Goal: Subscribe to service/newsletter

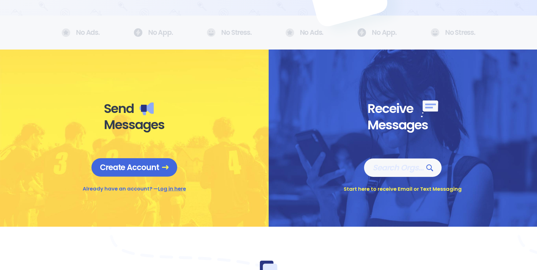
scroll to position [170, 0]
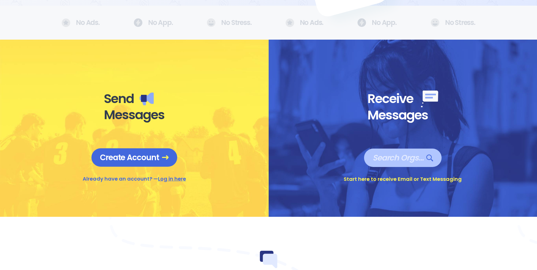
click at [384, 162] on span "Search Orgs…" at bounding box center [402, 158] width 61 height 10
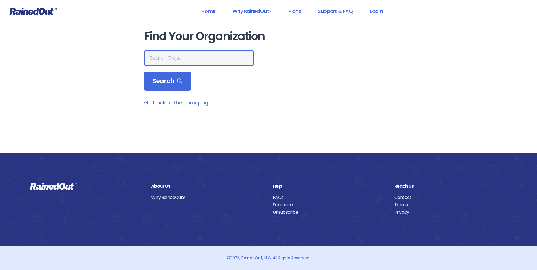
click at [176, 62] on input "text" at bounding box center [199, 58] width 110 height 16
type input "the heights group fitness"
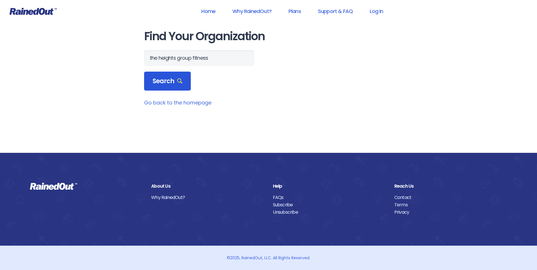
click at [165, 81] on span "Search" at bounding box center [167, 81] width 30 height 8
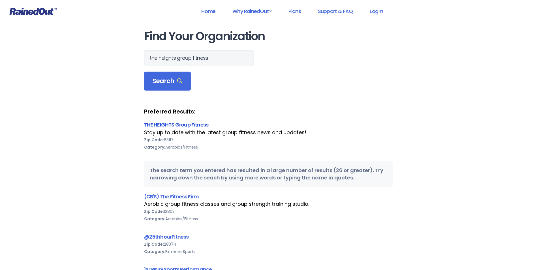
click at [181, 121] on link "THE HEIGHTS Group Fitness" at bounding box center [176, 124] width 64 height 7
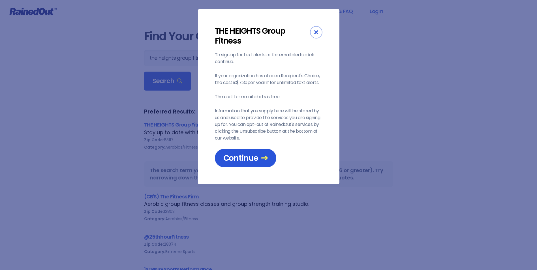
click at [233, 158] on span "Continue" at bounding box center [245, 158] width 44 height 10
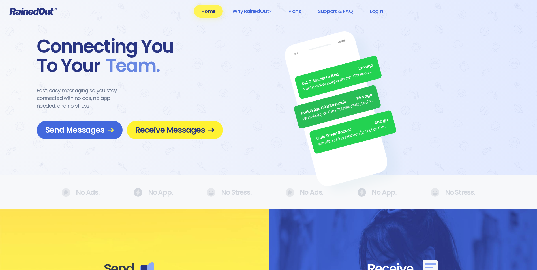
click at [181, 133] on span "Receive Messages" at bounding box center [174, 130] width 79 height 10
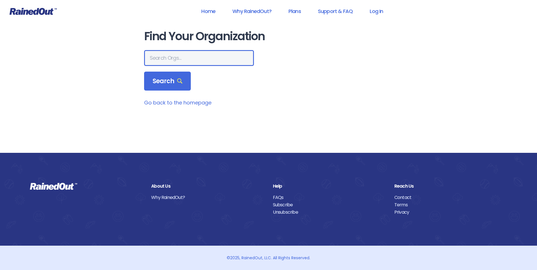
click at [158, 55] on input "text" at bounding box center [199, 58] width 110 height 16
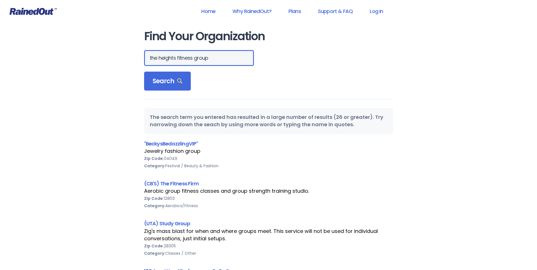
drag, startPoint x: 207, startPoint y: 60, endPoint x: 177, endPoint y: 58, distance: 29.8
click at [177, 58] on input "the heights fitness group" at bounding box center [199, 58] width 110 height 16
type input "the heights group fitness"
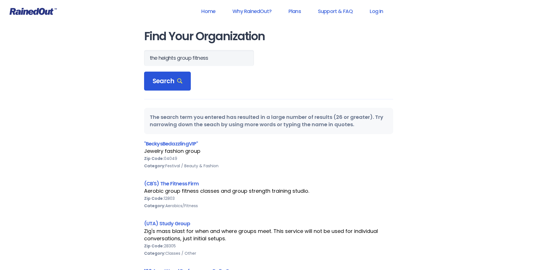
click at [165, 78] on span "Search" at bounding box center [167, 81] width 30 height 8
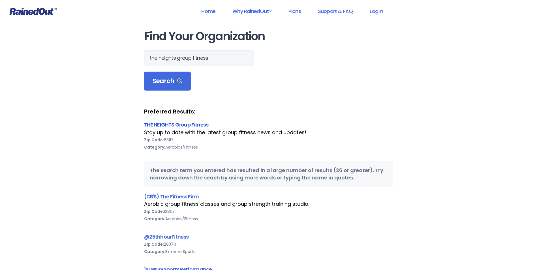
click at [168, 124] on link "THE HEIGHTS Group Fitness" at bounding box center [176, 124] width 64 height 7
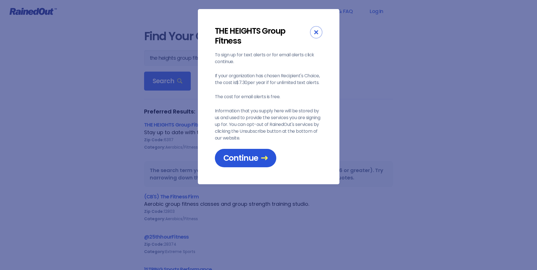
click at [249, 158] on span "Continue" at bounding box center [245, 158] width 44 height 10
